Goal: Transaction & Acquisition: Purchase product/service

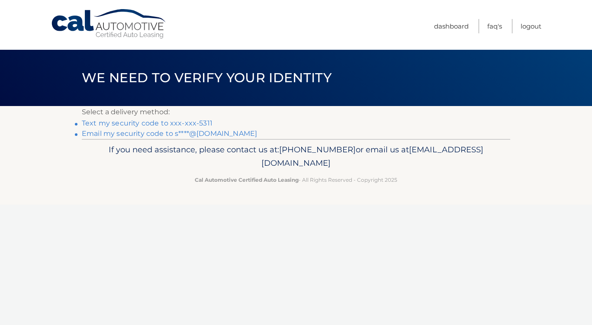
click at [144, 125] on link "Text my security code to xxx-xxx-5311" at bounding box center [147, 123] width 131 height 8
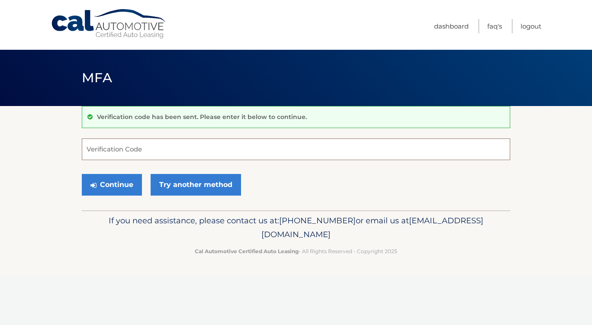
click at [135, 152] on input "Verification Code" at bounding box center [296, 149] width 428 height 22
type input "005038"
click at [102, 184] on button "Continue" at bounding box center [112, 185] width 60 height 22
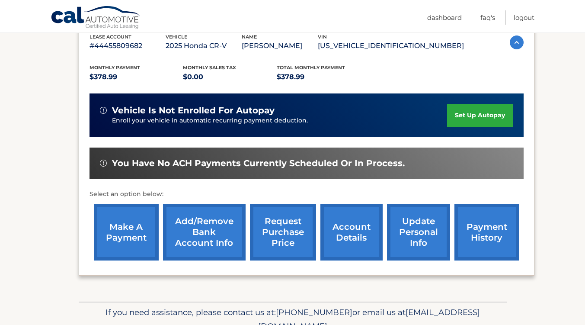
scroll to position [173, 0]
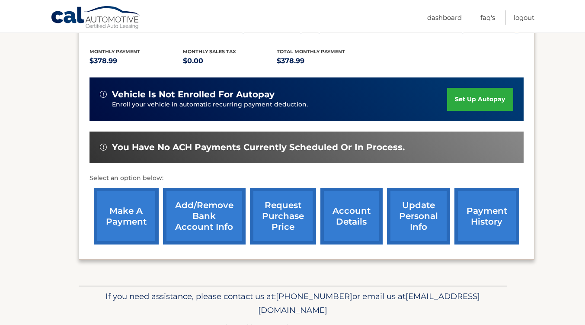
click at [123, 226] on link "make a payment" at bounding box center [126, 216] width 65 height 57
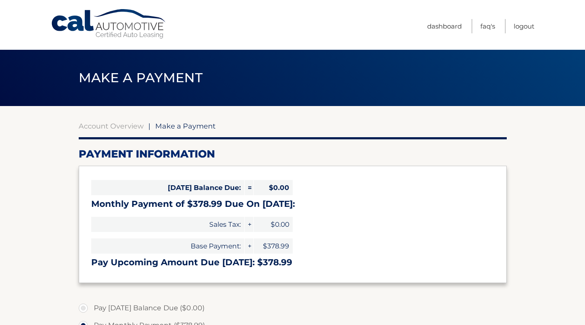
select select "OGUxM2JiZDQtNzcwNS00MTc3LWE3MTgtOGVhZWQwY2E0MDAw"
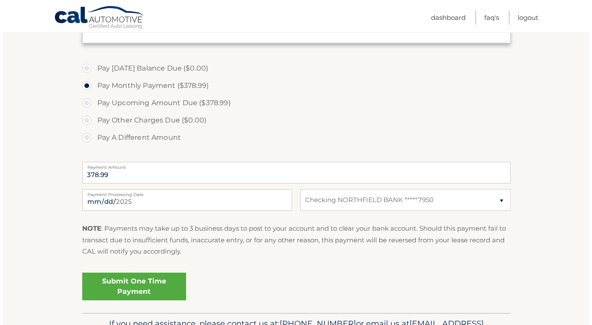
scroll to position [259, 0]
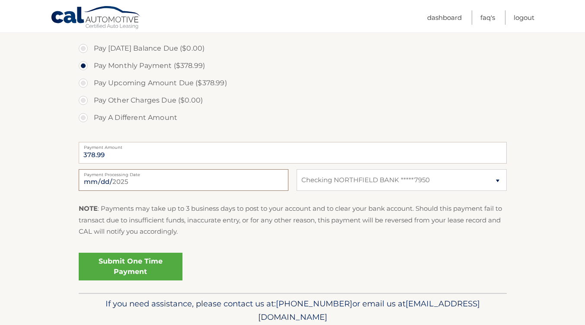
click at [264, 182] on input "[DATE]" at bounding box center [184, 180] width 210 height 22
type input "[DATE]"
click at [141, 263] on link "Submit One Time Payment" at bounding box center [131, 267] width 104 height 28
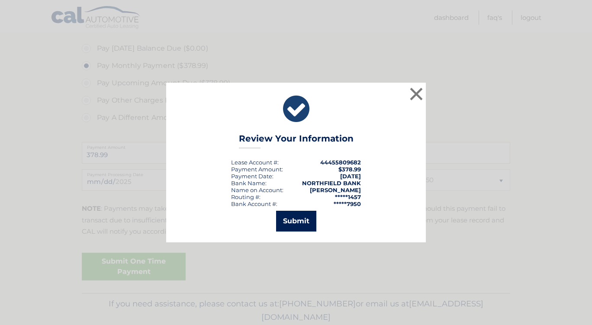
click at [292, 222] on button "Submit" at bounding box center [296, 221] width 40 height 21
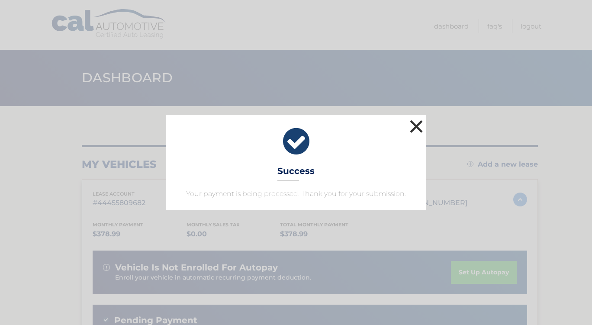
click at [418, 125] on button "×" at bounding box center [415, 126] width 17 height 17
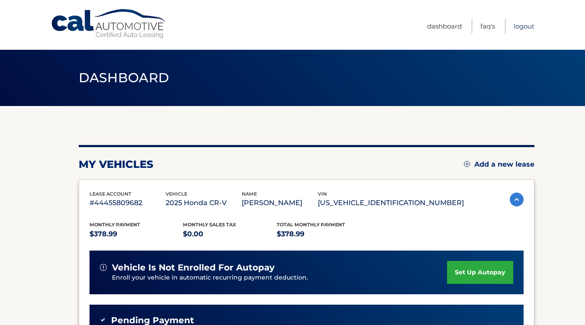
click at [523, 22] on link "Logout" at bounding box center [524, 26] width 21 height 14
